Goal: Answer question/provide support: Share knowledge or assist other users

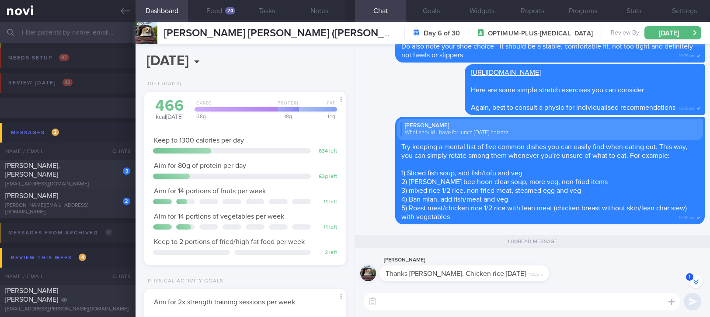
select select "8"
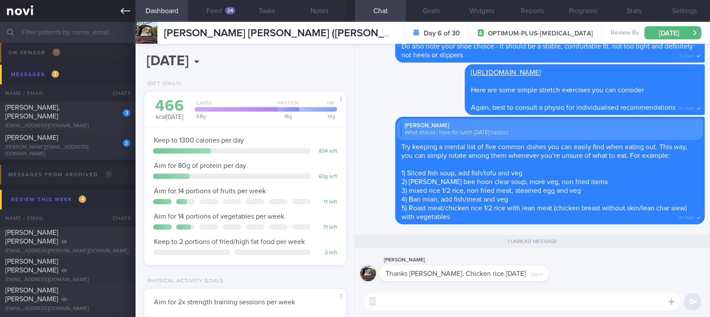
click at [121, 10] on icon at bounding box center [126, 11] width 10 height 10
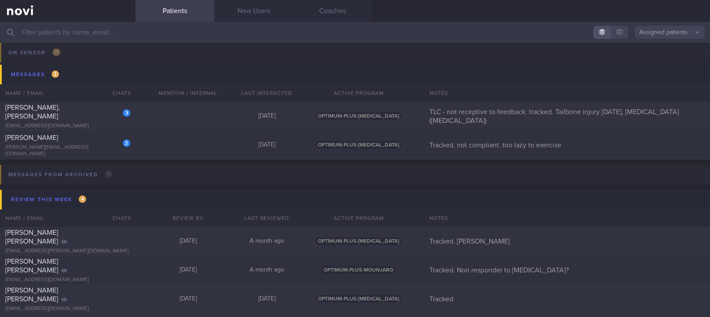
click at [288, 33] on input "text" at bounding box center [355, 32] width 710 height 21
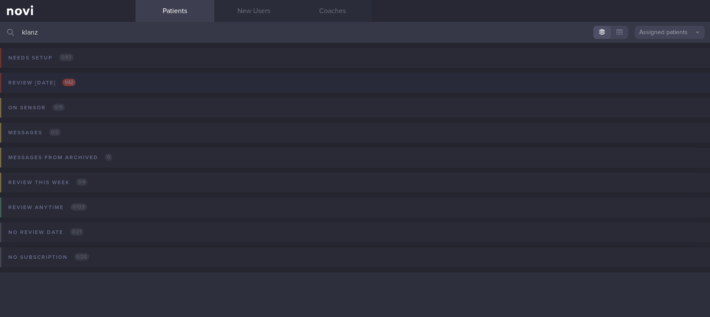
type input "klanz"
click at [143, 88] on button "Review [DATE] 1 / 42" at bounding box center [353, 85] width 713 height 25
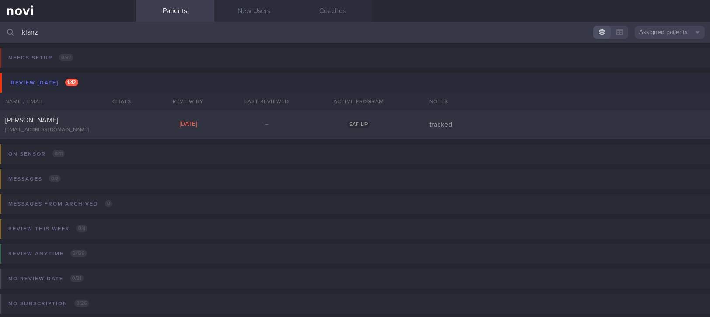
click at [267, 141] on div "On sensor 0 / 11 Name / Email Chats Installed Glucose Range % TIR % Active Dism…" at bounding box center [355, 160] width 710 height 42
click at [361, 113] on div "[PERSON_NAME] [EMAIL_ADDRESS][DOMAIN_NAME] [DATE] – SAF-LIP tracked" at bounding box center [355, 124] width 710 height 29
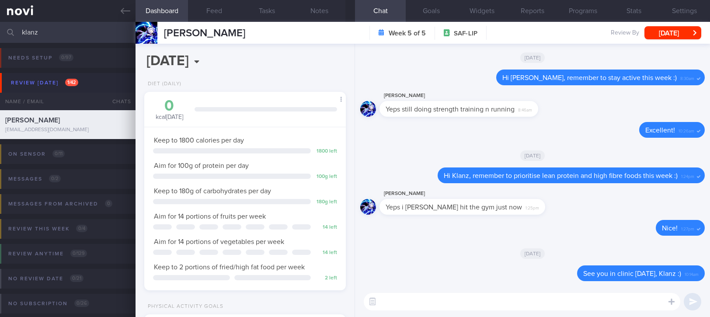
scroll to position [90, 180]
click at [437, 311] on div "​ ​" at bounding box center [532, 302] width 355 height 31
click at [479, 292] on div "​ ​" at bounding box center [532, 302] width 355 height 31
click at [490, 303] on textarea at bounding box center [522, 301] width 317 height 17
click at [451, 306] on textarea at bounding box center [522, 301] width 317 height 17
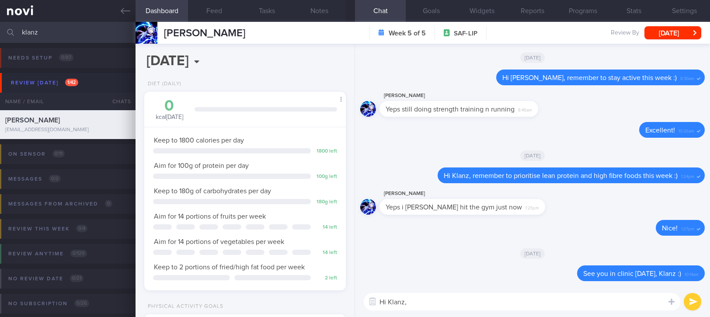
paste textarea "Thank you for your time [DATE]. Here is a summary of my recommendations: 1) Kee…"
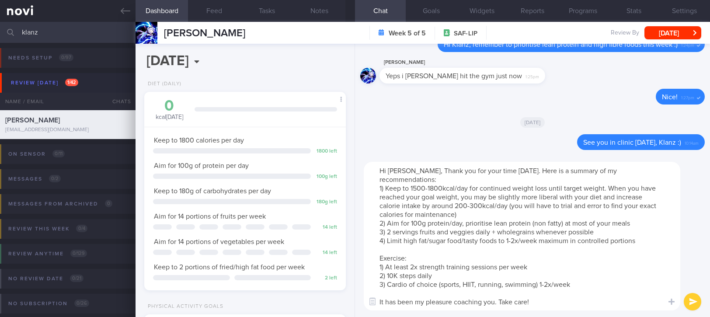
scroll to position [0, 0]
click at [413, 170] on textarea "Hi [PERSON_NAME], Thank you for your time [DATE]. Here is a summary of my recom…" at bounding box center [522, 236] width 317 height 149
click at [647, 170] on textarea "Hi [PERSON_NAME], thank you for your time [DATE]. Here is a summary of my recom…" at bounding box center [522, 236] width 317 height 149
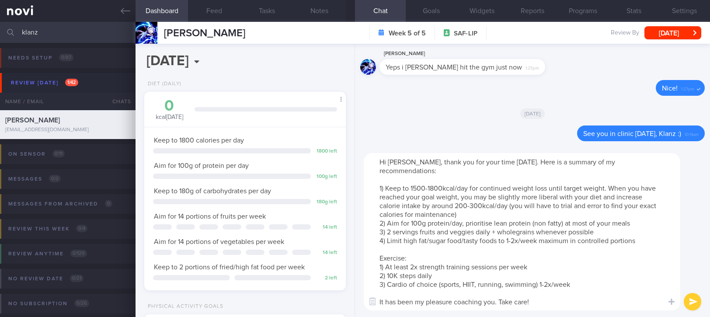
click at [429, 182] on textarea "Hi [PERSON_NAME], thank you for your time [DATE]. Here is a summary of my recom…" at bounding box center [522, 231] width 317 height 157
click at [543, 209] on textarea "Hi [PERSON_NAME], thank you for your time [DATE]. Here is a summary of my recom…" at bounding box center [522, 231] width 317 height 157
click at [497, 246] on textarea "Hi [PERSON_NAME], thank you for your time [DATE]. Here is a summary of my recom…" at bounding box center [522, 231] width 317 height 157
click at [454, 285] on textarea "Hi [PERSON_NAME], thank you for your time [DATE]. Here is a summary of my recom…" at bounding box center [522, 231] width 317 height 157
click at [545, 300] on textarea "Hi [PERSON_NAME], thank you for your time [DATE]. Here is a summary of my recom…" at bounding box center [522, 231] width 317 height 157
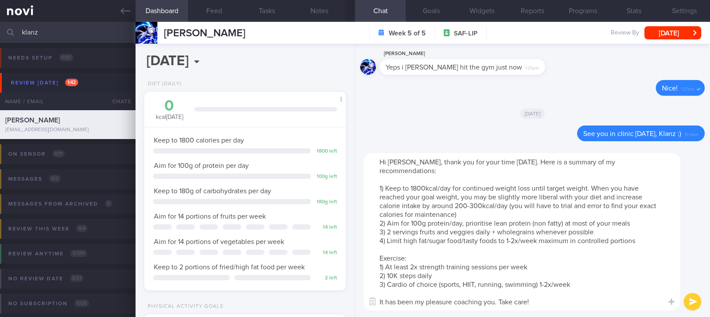
click at [541, 255] on textarea "Hi [PERSON_NAME], thank you for your time [DATE]. Here is a summary of my recom…" at bounding box center [522, 231] width 317 height 157
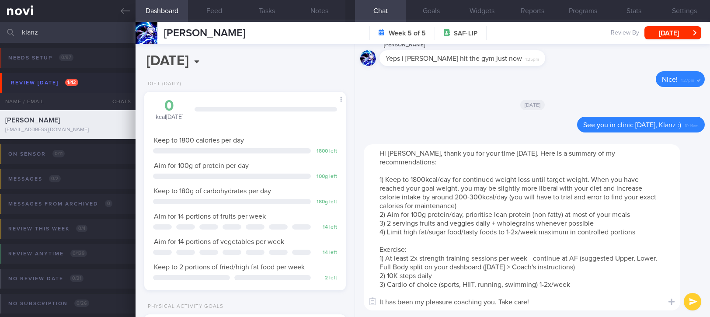
type textarea "Hi [PERSON_NAME], thank you for your time [DATE]. Here is a summary of my recom…"
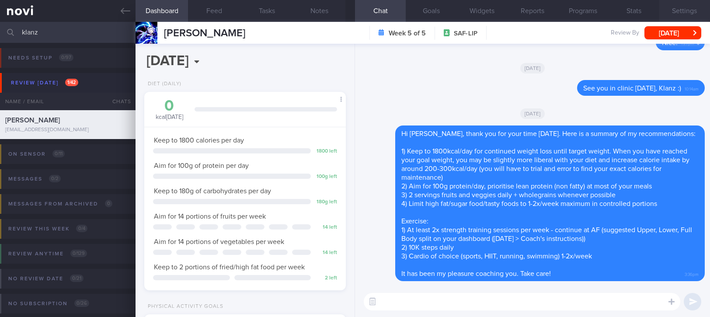
click at [684, 9] on button "Settings" at bounding box center [685, 11] width 51 height 22
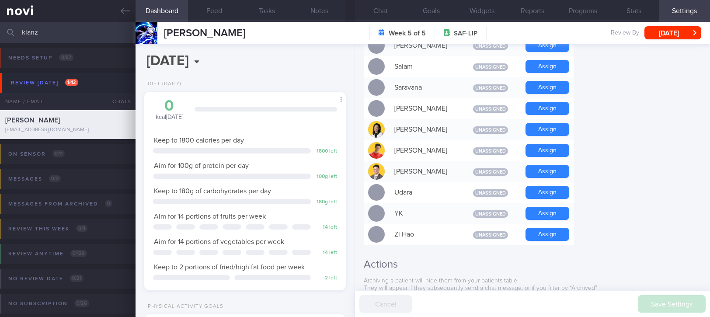
scroll to position [833, 0]
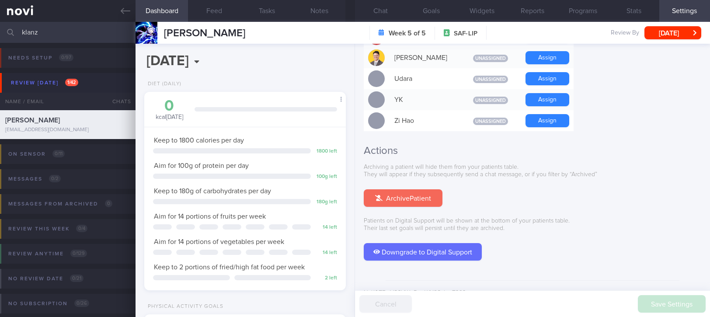
click at [424, 189] on button "Archive Patient" at bounding box center [403, 197] width 79 height 17
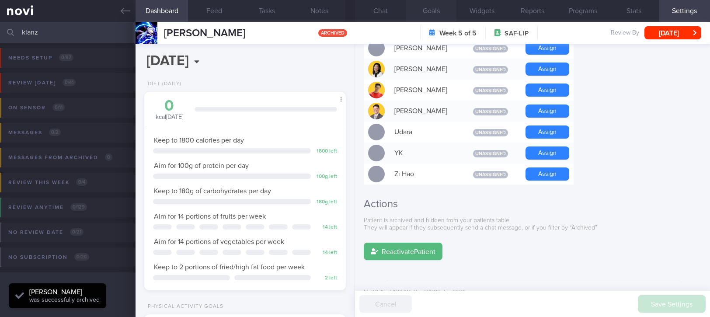
scroll to position [90, 180]
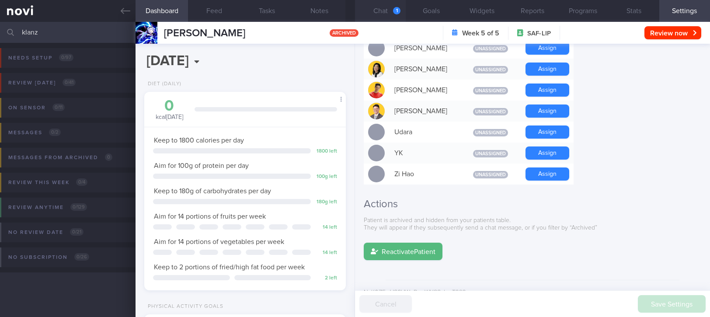
click at [385, 9] on button "Chat 1" at bounding box center [380, 11] width 51 height 22
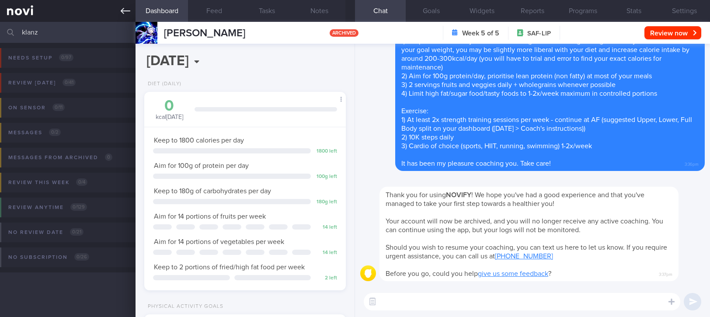
click at [121, 11] on icon at bounding box center [126, 11] width 10 height 6
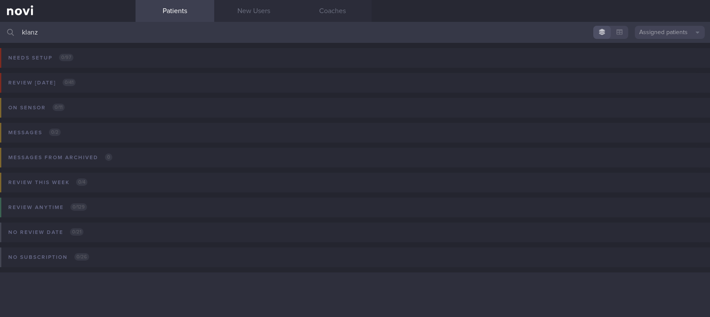
drag, startPoint x: 170, startPoint y: 36, endPoint x: 3, endPoint y: 12, distance: 168.8
click at [0, 36] on html "You are offline! Some functionality will be unavailable Patients New Users Coac…" at bounding box center [355, 158] width 710 height 317
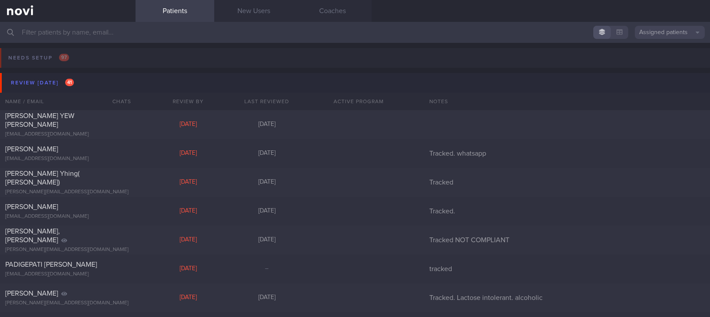
click at [479, 7] on div "Patients New Users Coaches" at bounding box center [423, 11] width 575 height 22
click at [73, 83] on span "41" at bounding box center [69, 82] width 9 height 7
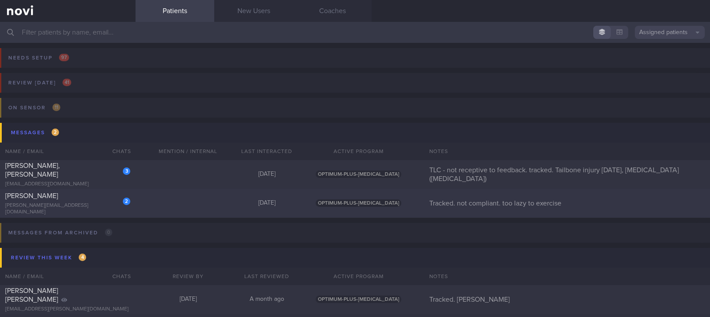
click at [161, 196] on div "2 [PERSON_NAME] TANGYA [PERSON_NAME][EMAIL_ADDRESS][DOMAIN_NAME] [DATE] OPTIMUM…" at bounding box center [355, 203] width 710 height 29
select select "8"
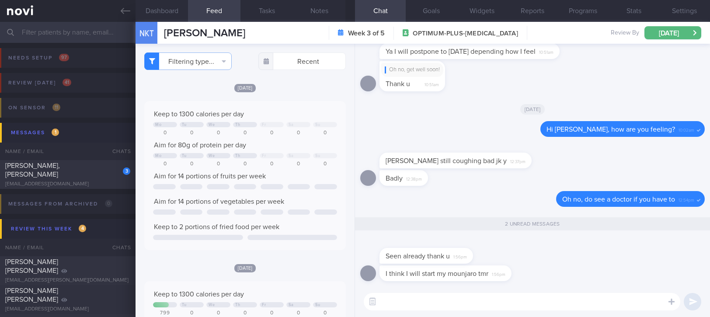
click at [470, 303] on textarea at bounding box center [522, 301] width 317 height 17
type textarea "Ok, I hope you feel better soon :)"
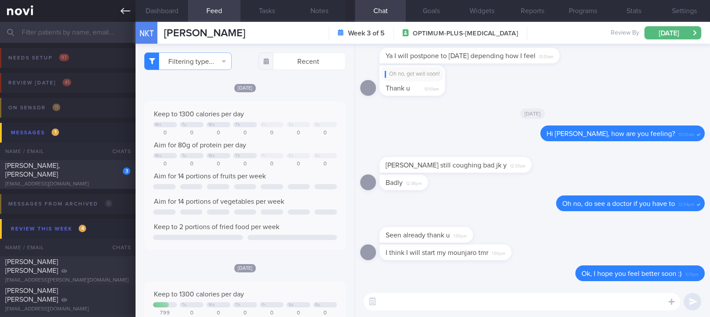
click at [115, 15] on link at bounding box center [68, 11] width 136 height 22
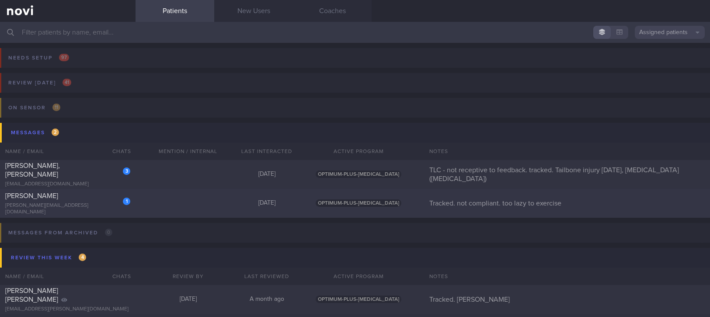
click at [171, 200] on div "1 [PERSON_NAME] TANGYA [PERSON_NAME][EMAIL_ADDRESS][DOMAIN_NAME] [DATE] OPTIMUM…" at bounding box center [355, 203] width 710 height 29
select select "8"
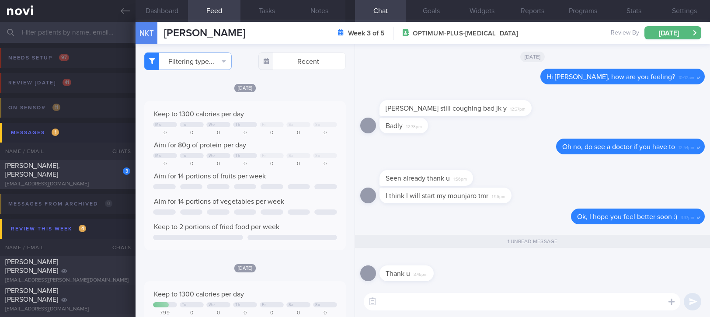
click at [468, 297] on textarea at bounding box center [522, 301] width 317 height 17
